Goal: Information Seeking & Learning: Learn about a topic

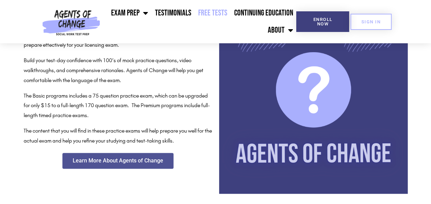
scroll to position [240, 0]
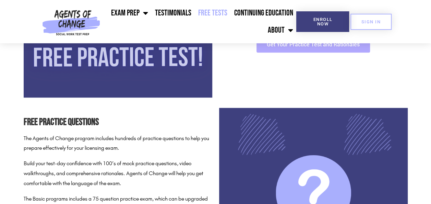
click at [310, 48] on link "Get Your Practice Test and Rationales" at bounding box center [312, 45] width 113 height 16
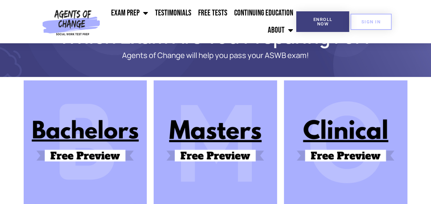
scroll to position [34, 0]
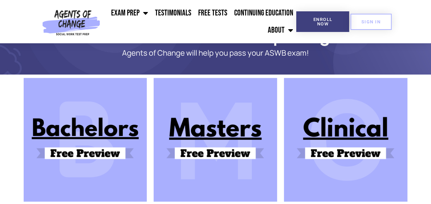
click at [228, 127] on img at bounding box center [215, 139] width 123 height 123
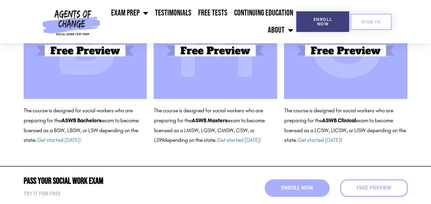
scroll to position [137, 0]
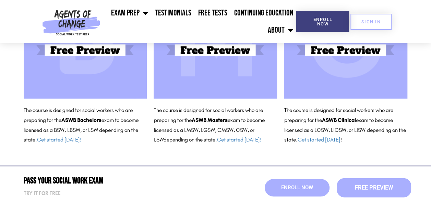
click at [373, 184] on span "Free Preview" at bounding box center [373, 187] width 38 height 6
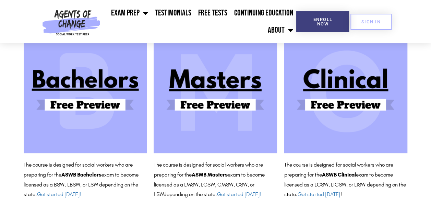
scroll to position [103, 0]
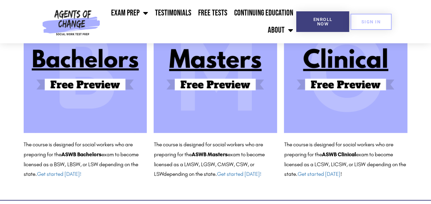
click at [208, 78] on img at bounding box center [215, 70] width 123 height 123
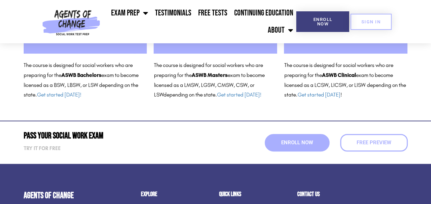
scroll to position [240, 0]
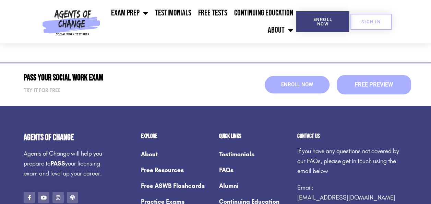
click at [368, 86] on span "Free Preview" at bounding box center [373, 85] width 38 height 6
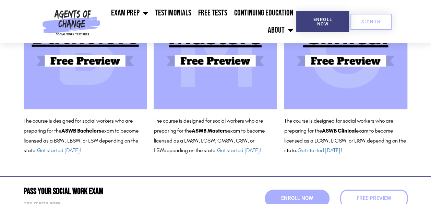
scroll to position [137, 0]
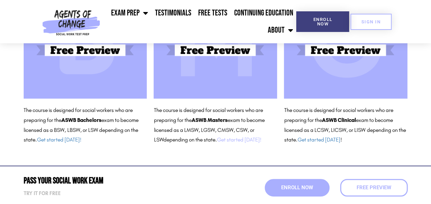
click at [236, 140] on link "Get started [DATE]!" at bounding box center [239, 139] width 44 height 7
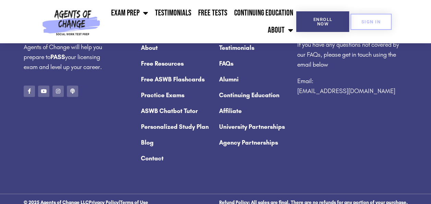
scroll to position [338, 0]
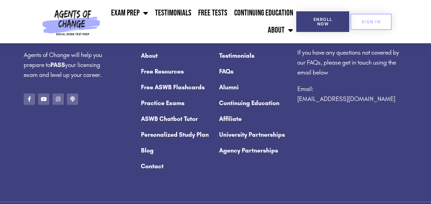
click at [154, 105] on link "Practice Exams" at bounding box center [176, 103] width 71 height 16
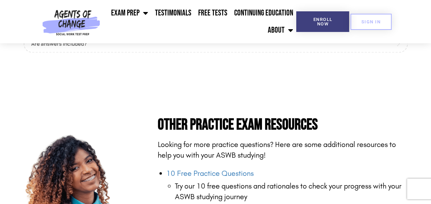
scroll to position [583, 0]
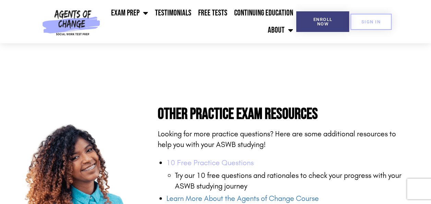
click at [193, 158] on link "10 Free Practice Questions" at bounding box center [209, 162] width 87 height 9
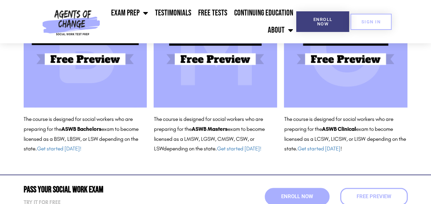
scroll to position [137, 0]
